Goal: Task Accomplishment & Management: Manage account settings

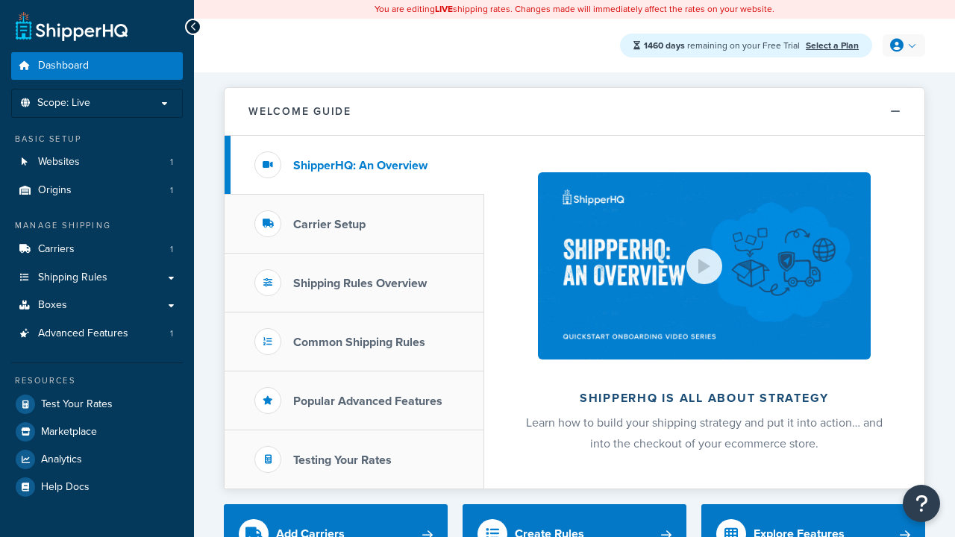
click at [902, 46] on icon at bounding box center [896, 45] width 13 height 13
click at [0, 0] on span "My Profile" at bounding box center [0, 0] width 0 height 0
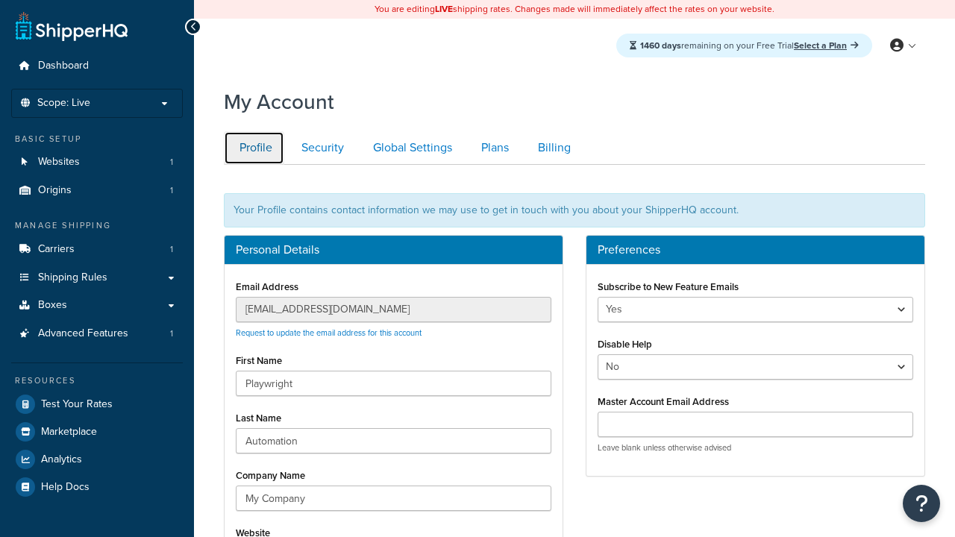
click at [254, 148] on link "Profile" at bounding box center [254, 148] width 60 height 34
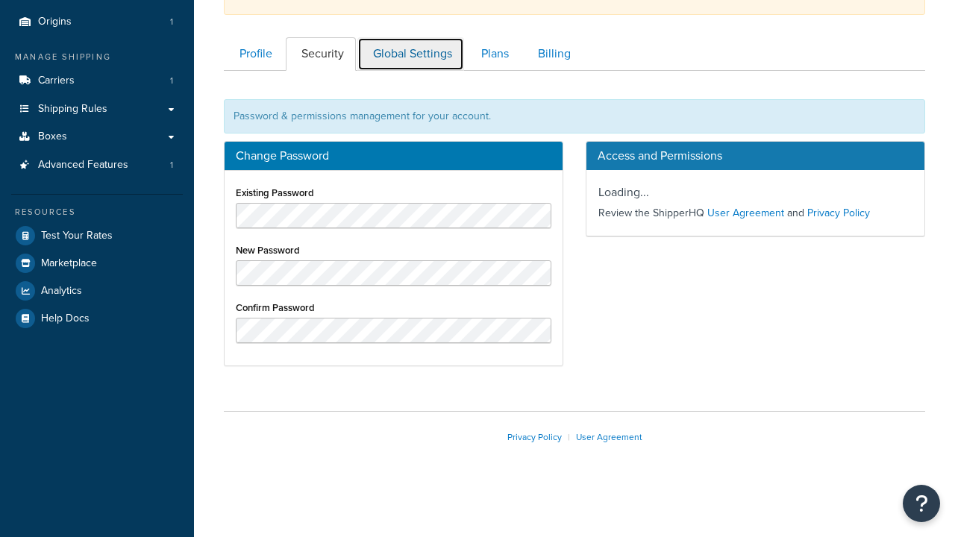
click at [410, 54] on link "Global Settings" at bounding box center [410, 54] width 107 height 34
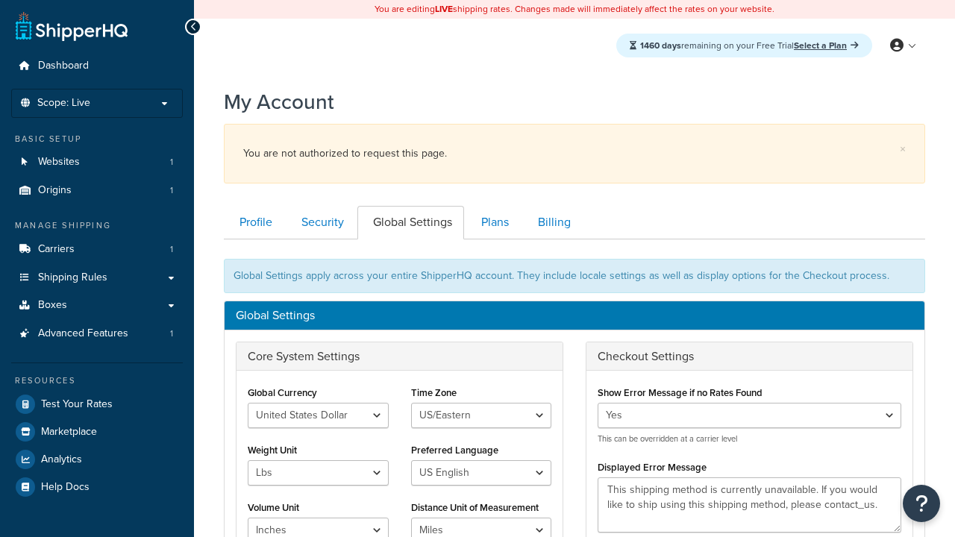
scroll to position [240, 0]
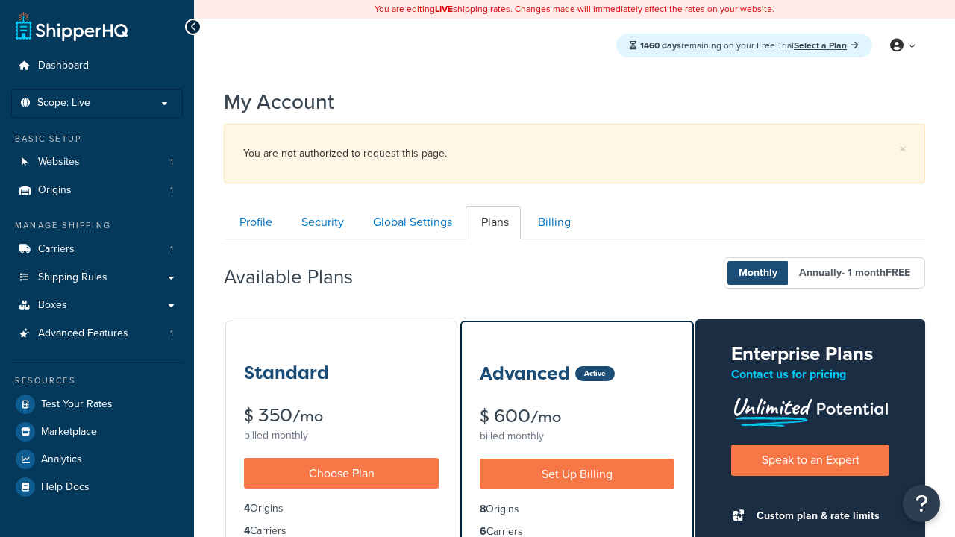
scroll to position [240, 0]
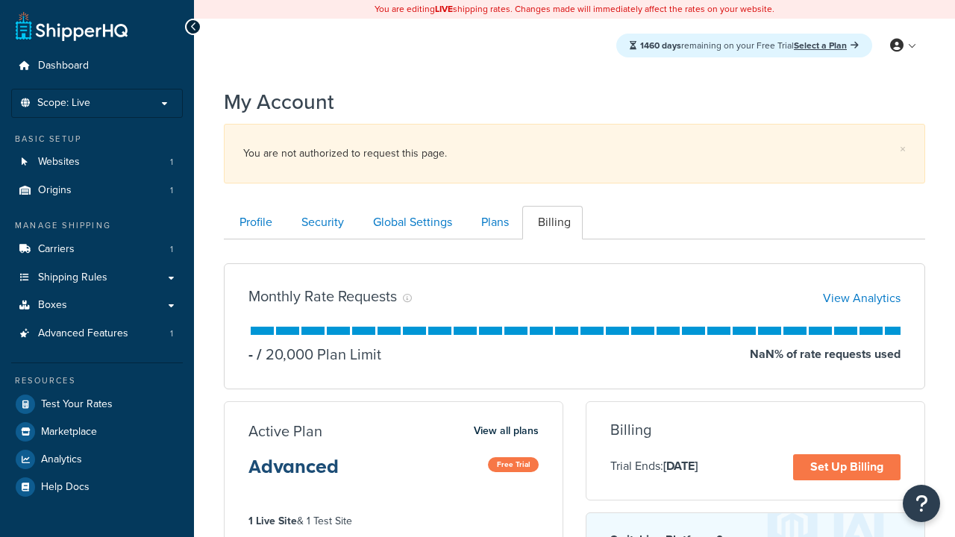
scroll to position [240, 0]
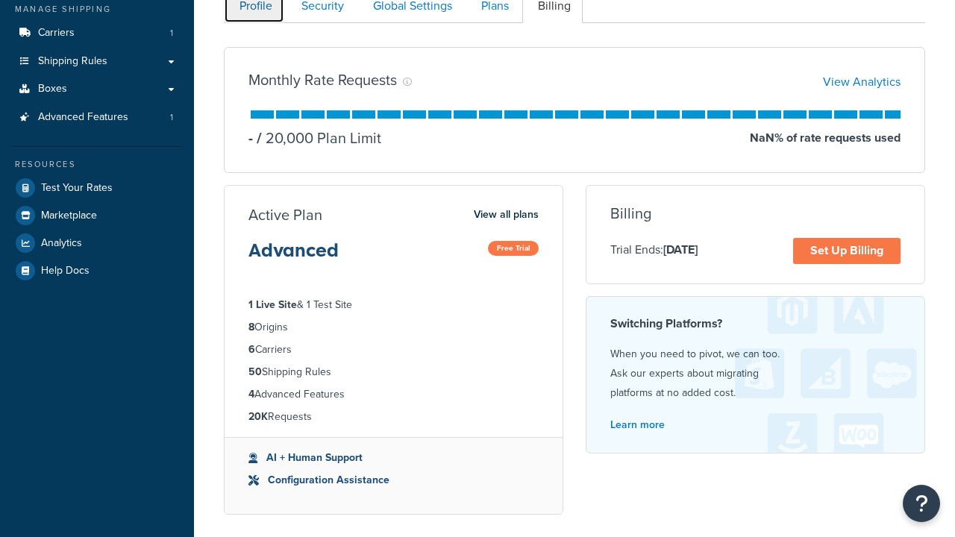
click at [254, 16] on link "Profile" at bounding box center [254, 7] width 60 height 34
